Goal: Find specific page/section

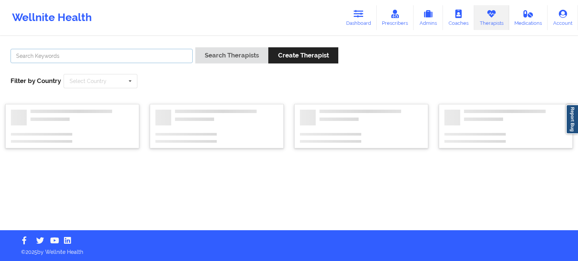
click at [142, 55] on input "text" at bounding box center [102, 56] width 182 height 14
paste input "[PERSON_NAME]"
click at [162, 54] on input "[PERSON_NAME]" at bounding box center [102, 56] width 182 height 14
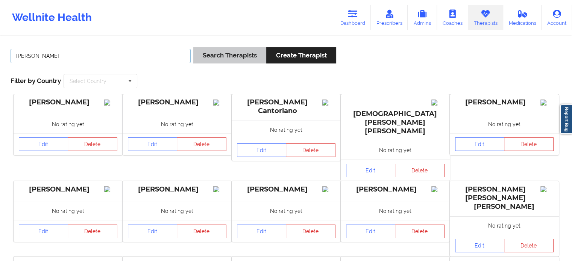
type input "[PERSON_NAME]"
click at [219, 56] on button "Search Therapists" at bounding box center [229, 55] width 73 height 16
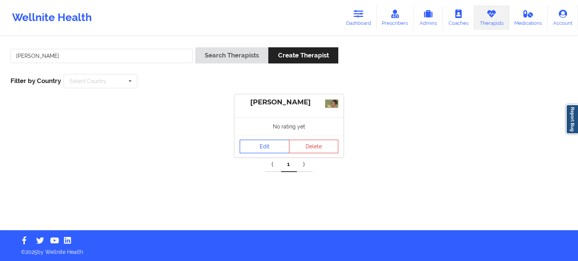
click at [252, 146] on link "Edit" at bounding box center [265, 147] width 50 height 14
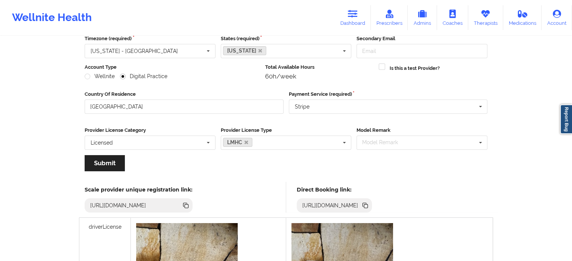
scroll to position [113, 0]
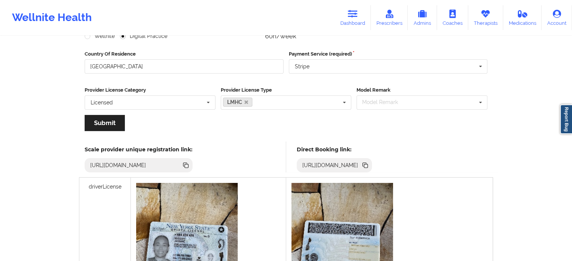
click at [368, 165] on icon at bounding box center [366, 166] width 4 height 4
